Goal: Transaction & Acquisition: Obtain resource

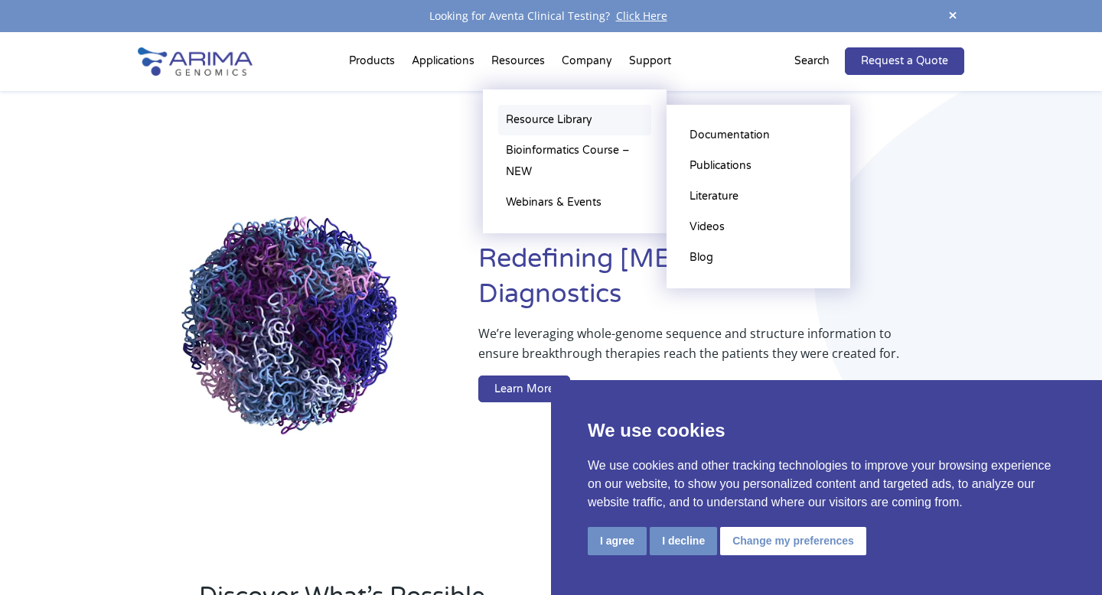
click at [532, 123] on link "Resource Library" at bounding box center [574, 120] width 153 height 31
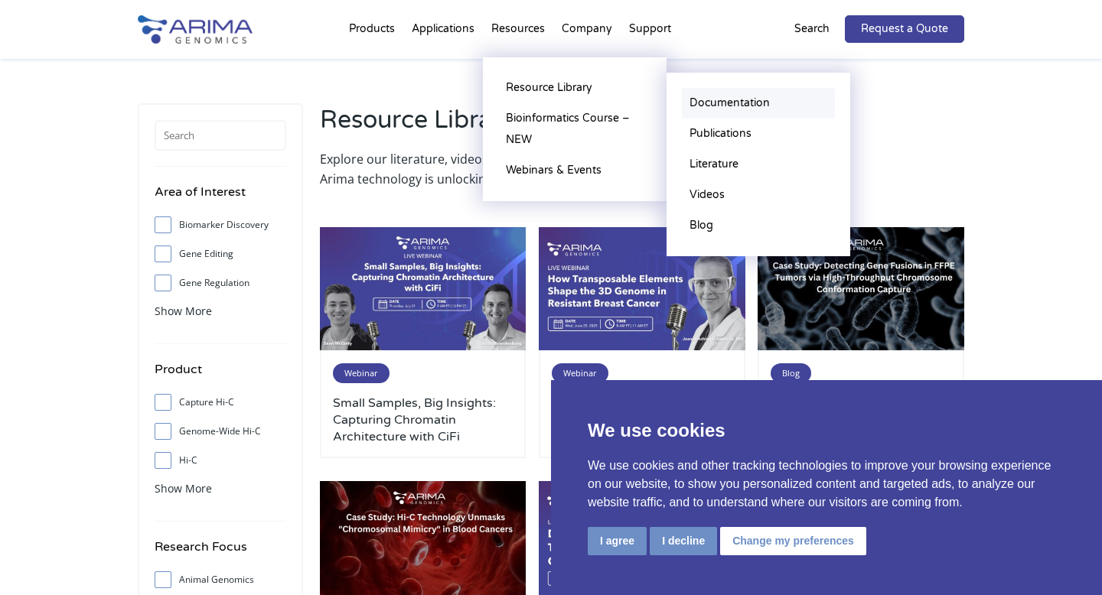
click at [712, 106] on link "Documentation" at bounding box center [758, 103] width 153 height 31
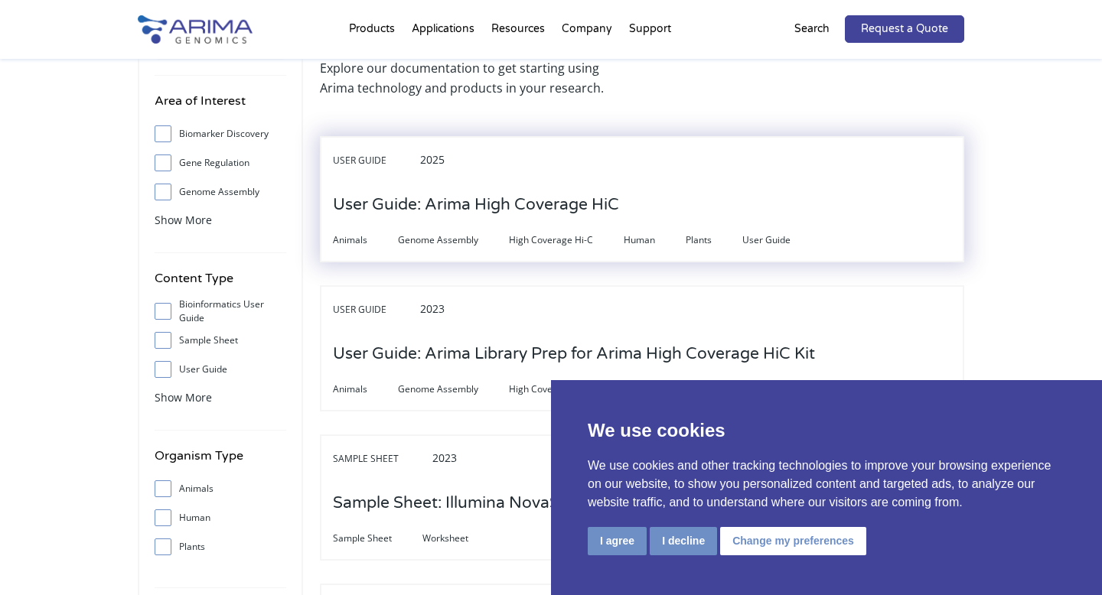
scroll to position [106, 0]
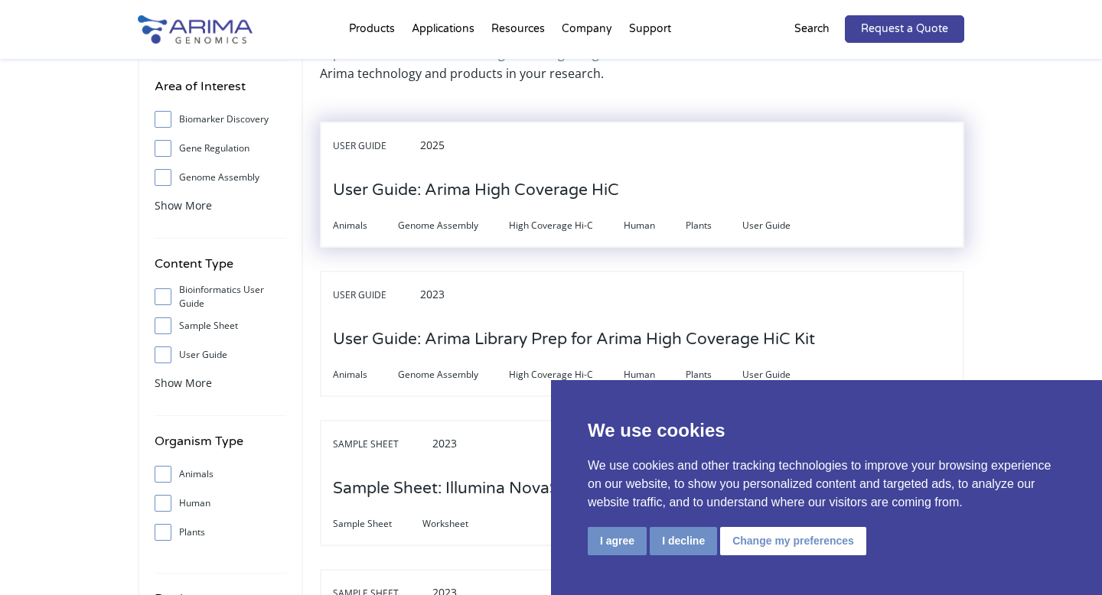
click at [507, 186] on h3 "User Guide: Arima High Coverage HiC" at bounding box center [476, 190] width 286 height 47
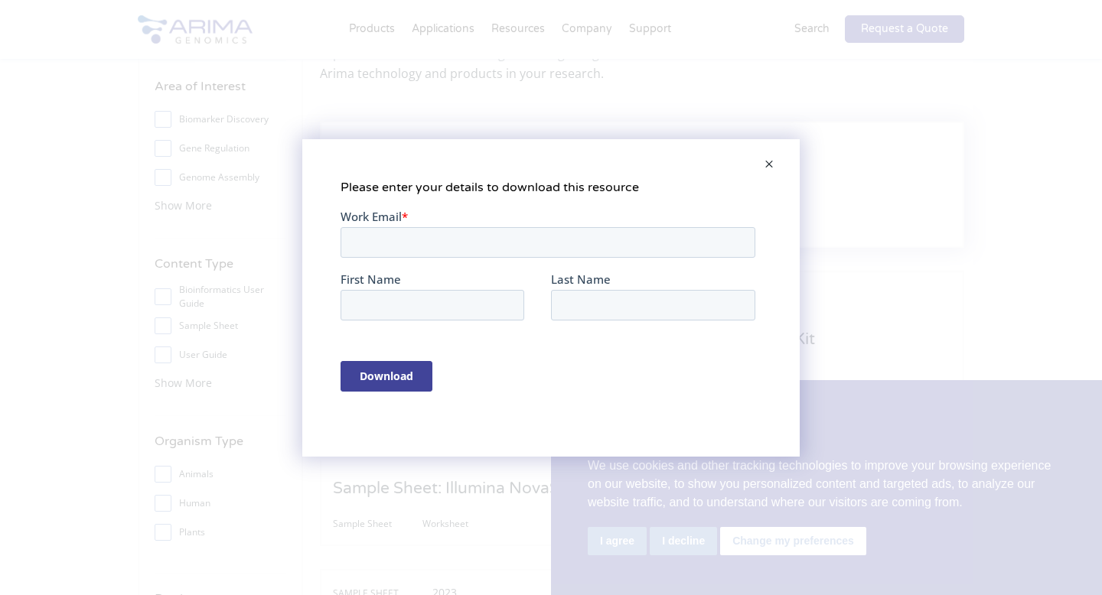
scroll to position [0, 0]
click at [474, 236] on input "Work Email *" at bounding box center [548, 242] width 415 height 31
type input "tpopay@salk.edu"
type input "Tessa"
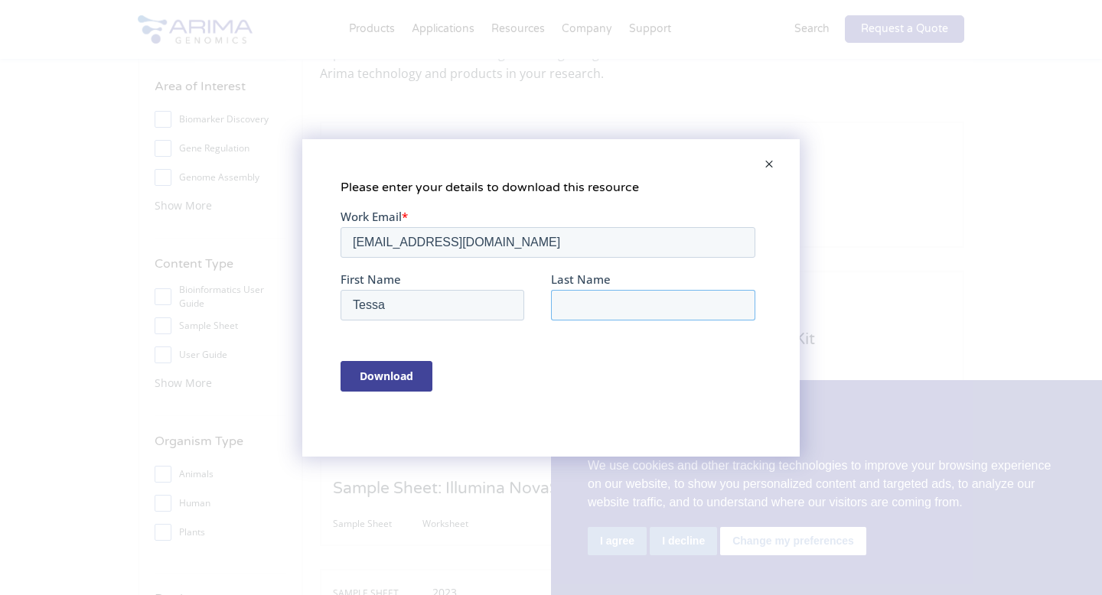
type input "Popay"
click at [396, 376] on input "Download" at bounding box center [387, 375] width 92 height 31
click at [774, 167] on span at bounding box center [769, 165] width 31 height 37
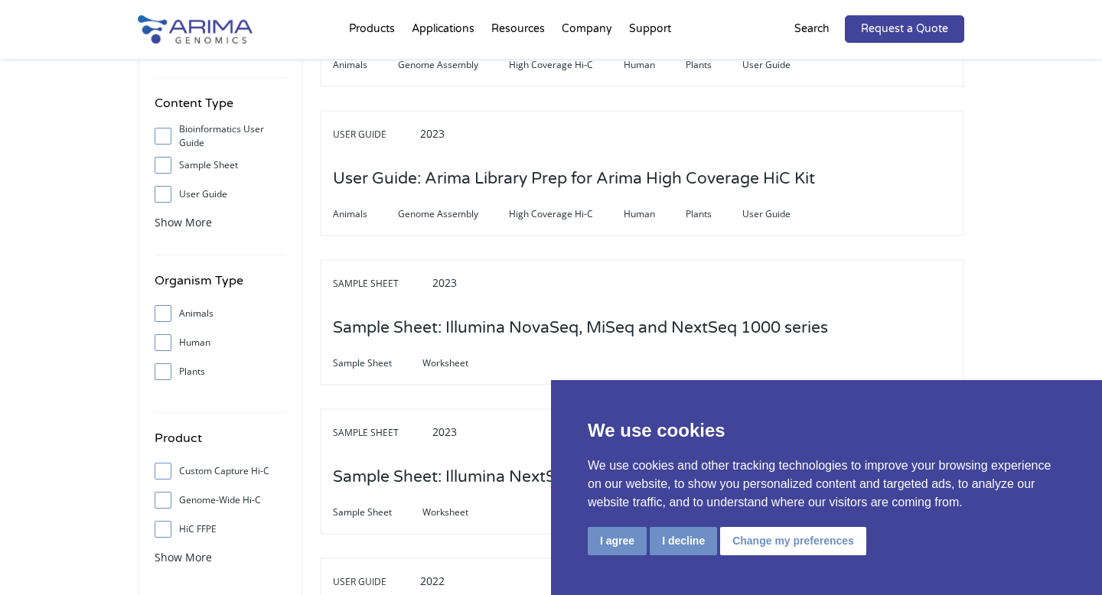
scroll to position [269, 0]
click at [167, 339] on input "Human" at bounding box center [163, 340] width 10 height 10
checkbox input "true"
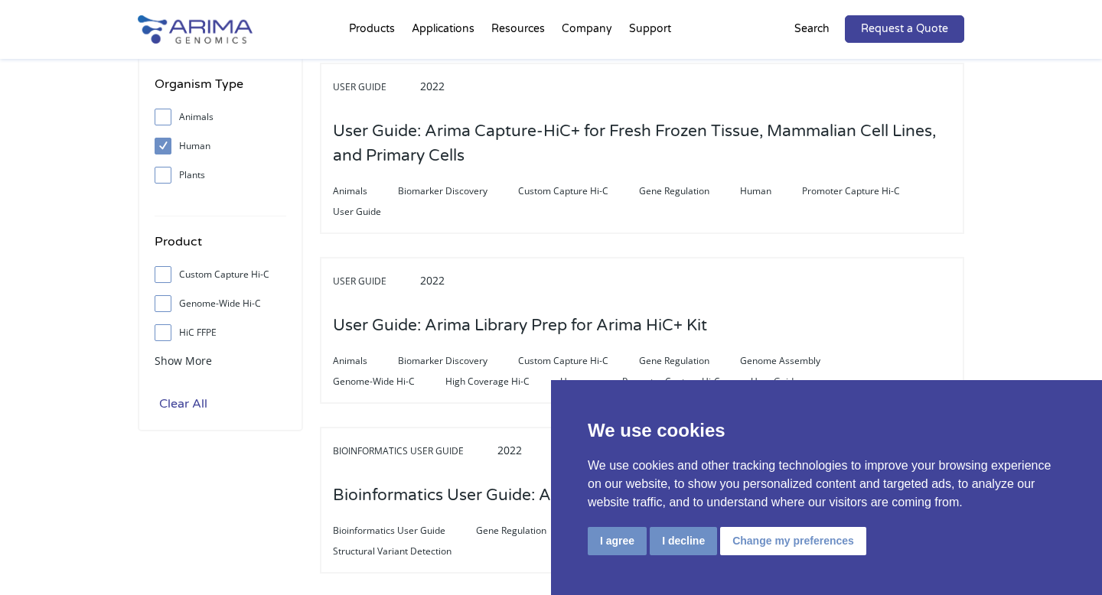
scroll to position [469, 0]
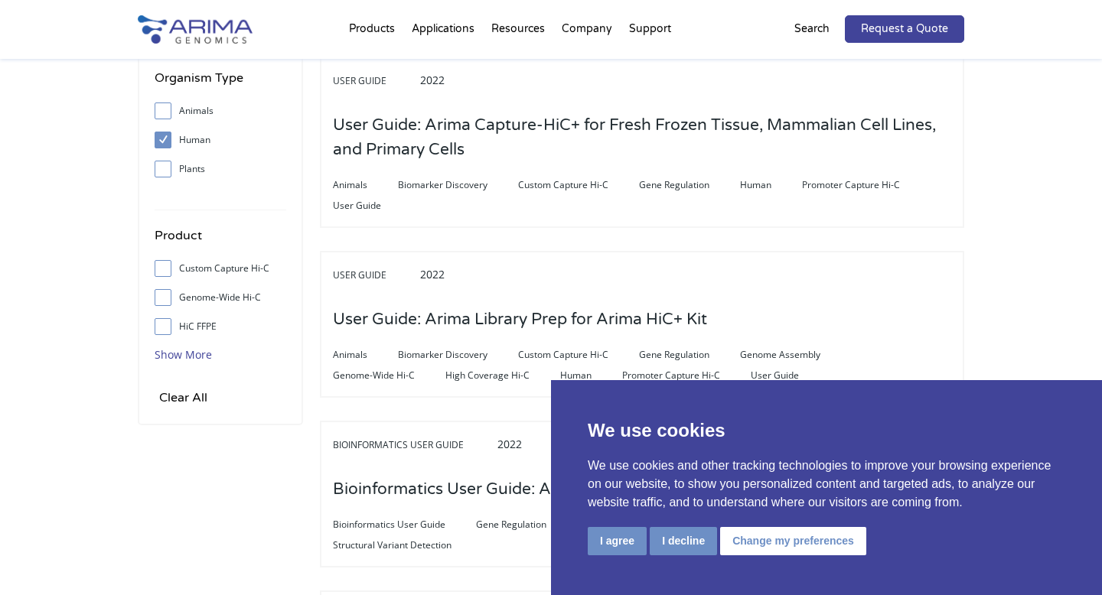
click at [197, 358] on span "Show More" at bounding box center [183, 354] width 57 height 15
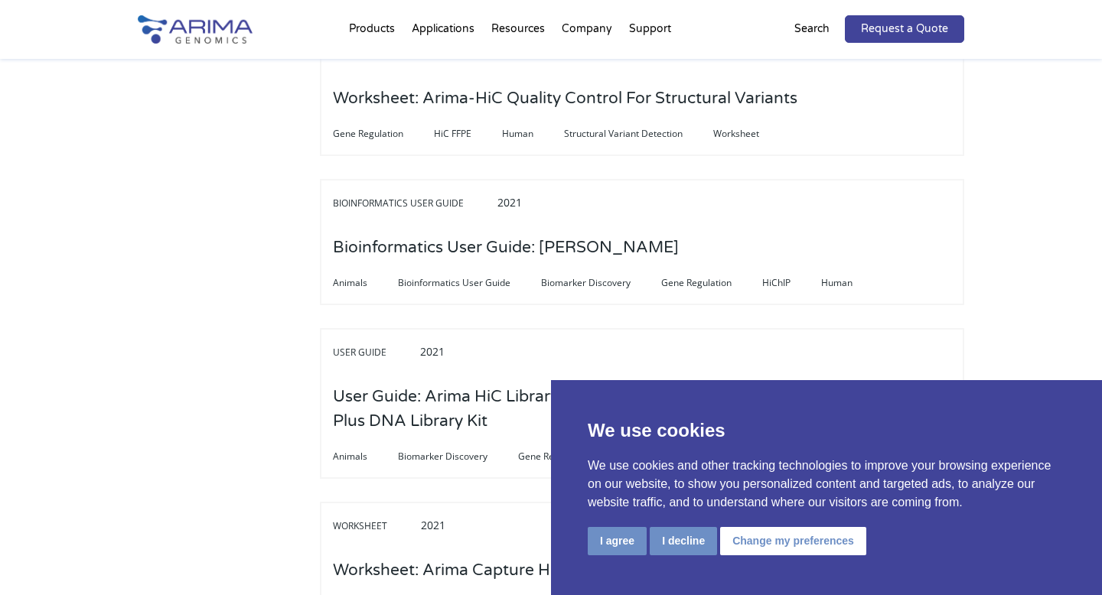
scroll to position [1207, 0]
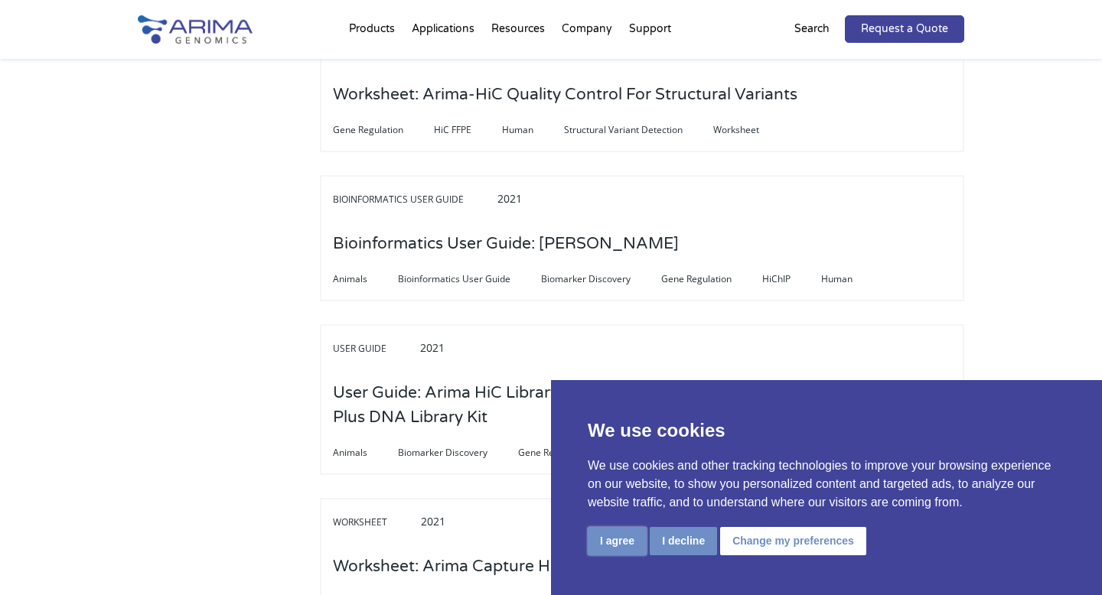
click at [605, 543] on button "I agree" at bounding box center [617, 541] width 59 height 28
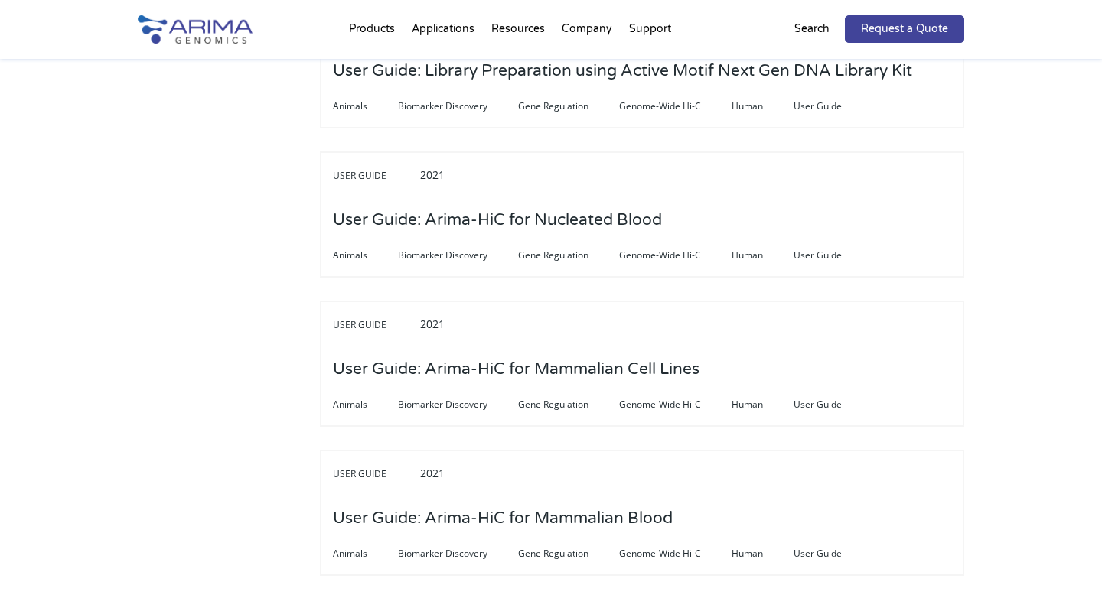
scroll to position [3313, 0]
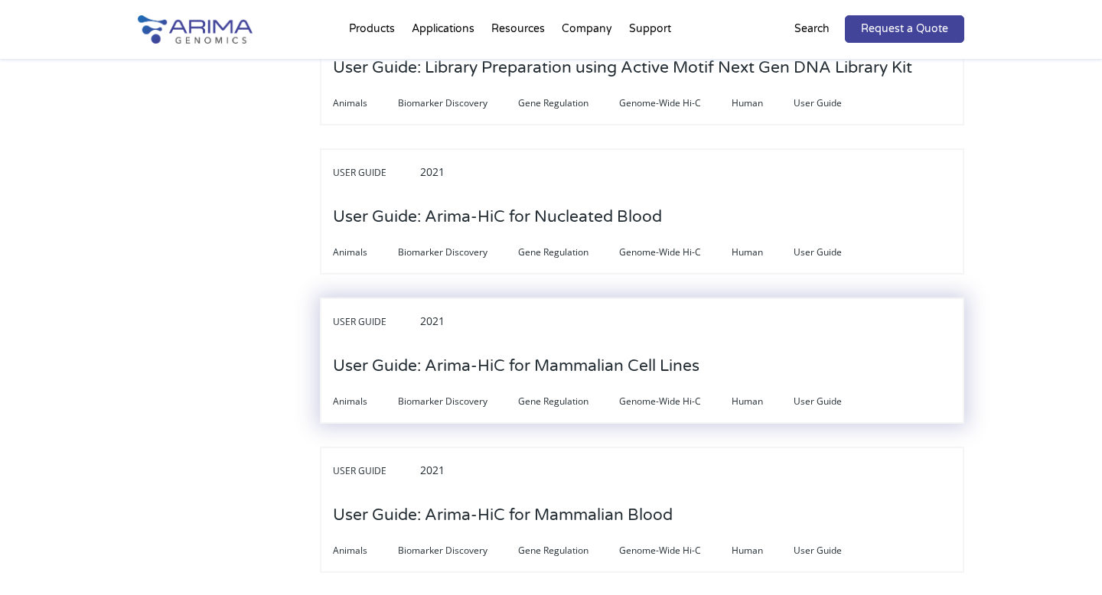
click at [497, 343] on h3 "User Guide: Arima-HiC for Mammalian Cell Lines" at bounding box center [516, 366] width 367 height 47
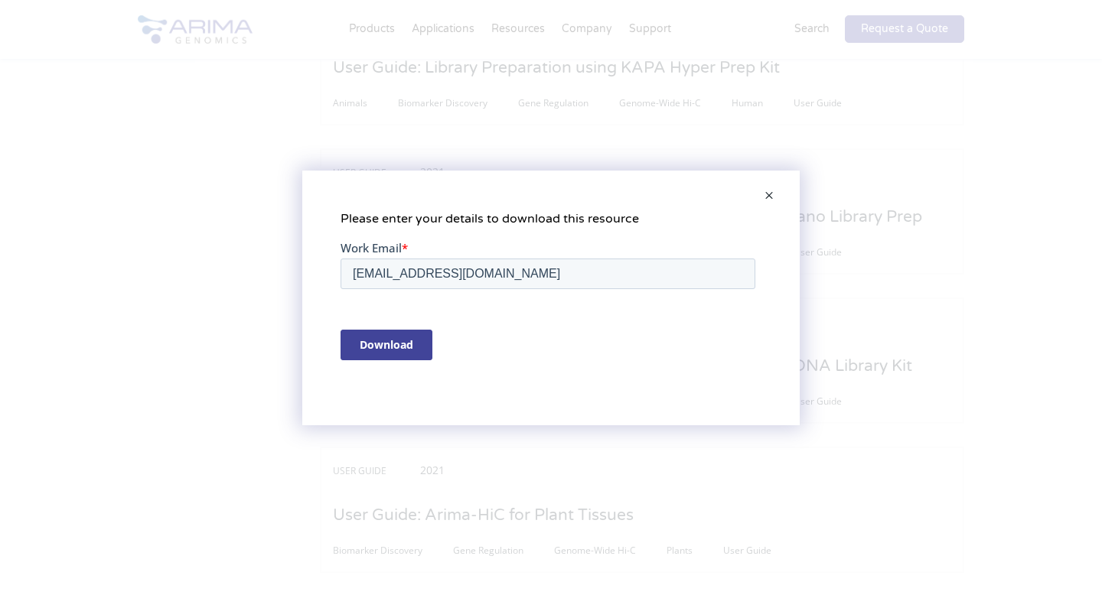
scroll to position [0, 0]
